Goal: Information Seeking & Learning: Find contact information

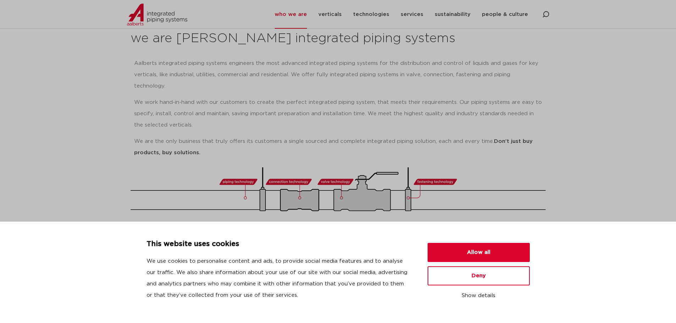
scroll to position [213, 0]
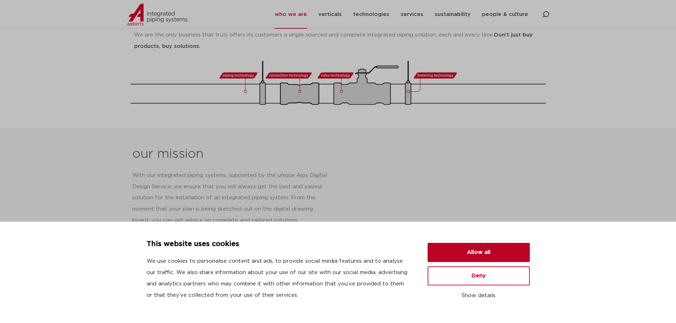
click at [488, 253] on button "Allow all" at bounding box center [478, 252] width 102 height 19
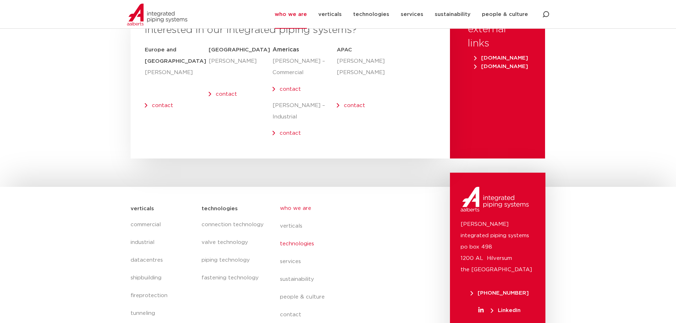
scroll to position [2886, 0]
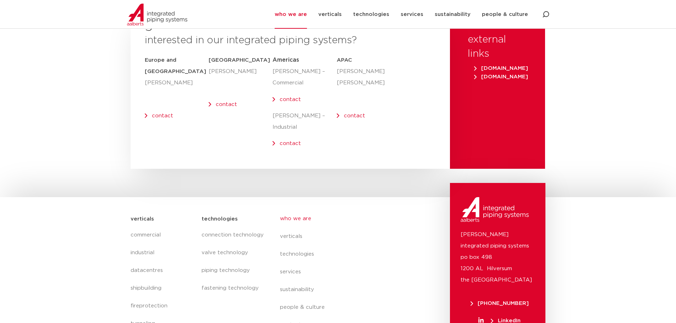
click at [170, 20] on img at bounding box center [157, 15] width 60 height 22
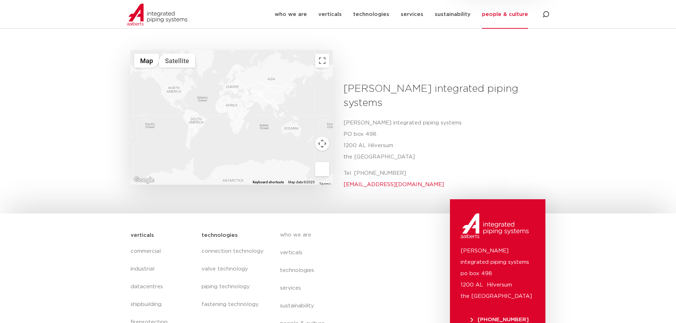
scroll to position [291, 0]
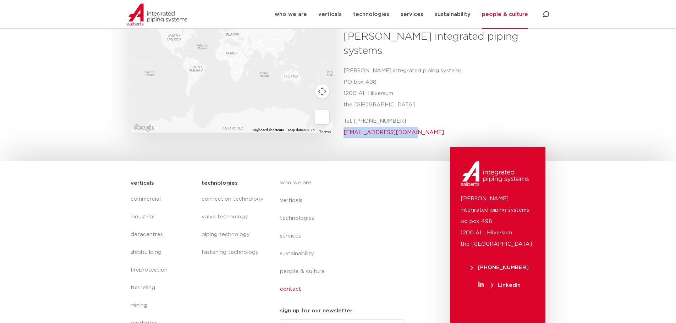
drag, startPoint x: 408, startPoint y: 109, endPoint x: 344, endPoint y: 107, distance: 64.3
click at [342, 107] on div "[PERSON_NAME] integrated piping systems Aalberts integrated [STREET_ADDRESS] Te…" at bounding box center [442, 87] width 208 height 114
copy link "[EMAIL_ADDRESS][DOMAIN_NAME]"
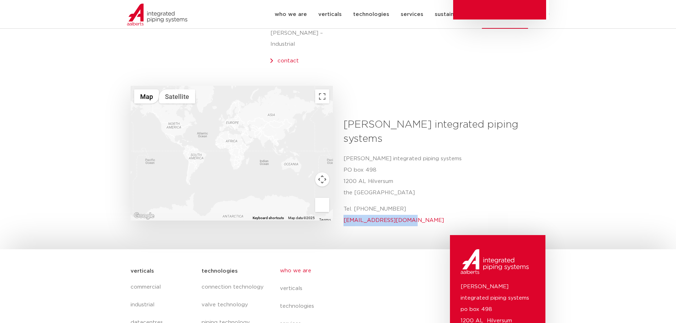
scroll to position [256, 0]
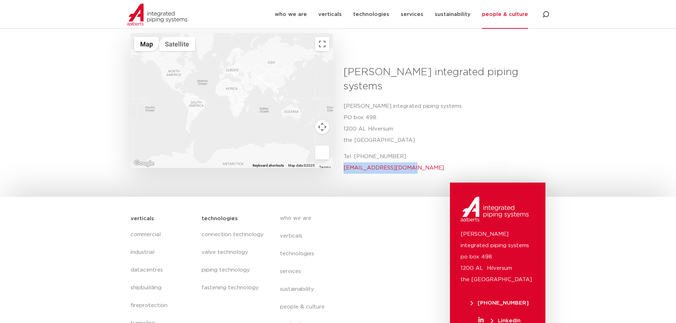
copy link "[EMAIL_ADDRESS][DOMAIN_NAME]"
click at [395, 123] on div "[PERSON_NAME] integrated piping systems [STREET_ADDRESS] Tel. [PHONE_NUMBER] [E…" at bounding box center [441, 137] width 197 height 73
drag, startPoint x: 412, startPoint y: 130, endPoint x: 363, endPoint y: 134, distance: 49.5
click at [363, 151] on p "Tel. [PHONE_NUMBER] [EMAIL_ADDRESS][DOMAIN_NAME]" at bounding box center [441, 162] width 197 height 23
drag, startPoint x: 358, startPoint y: 132, endPoint x: 427, endPoint y: 133, distance: 69.2
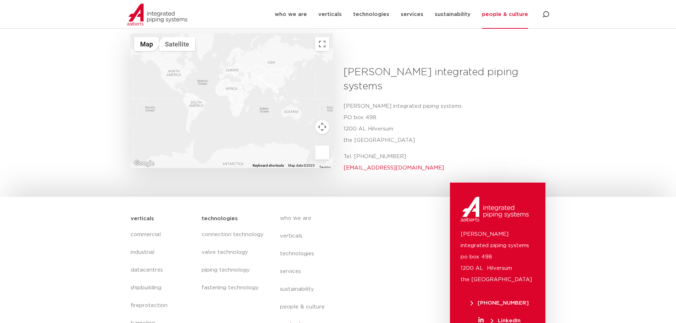
click at [427, 151] on p "Tel. [PHONE_NUMBER] [EMAIL_ADDRESS][DOMAIN_NAME]" at bounding box center [441, 162] width 197 height 23
copy p "[PHONE_NUMBER]"
